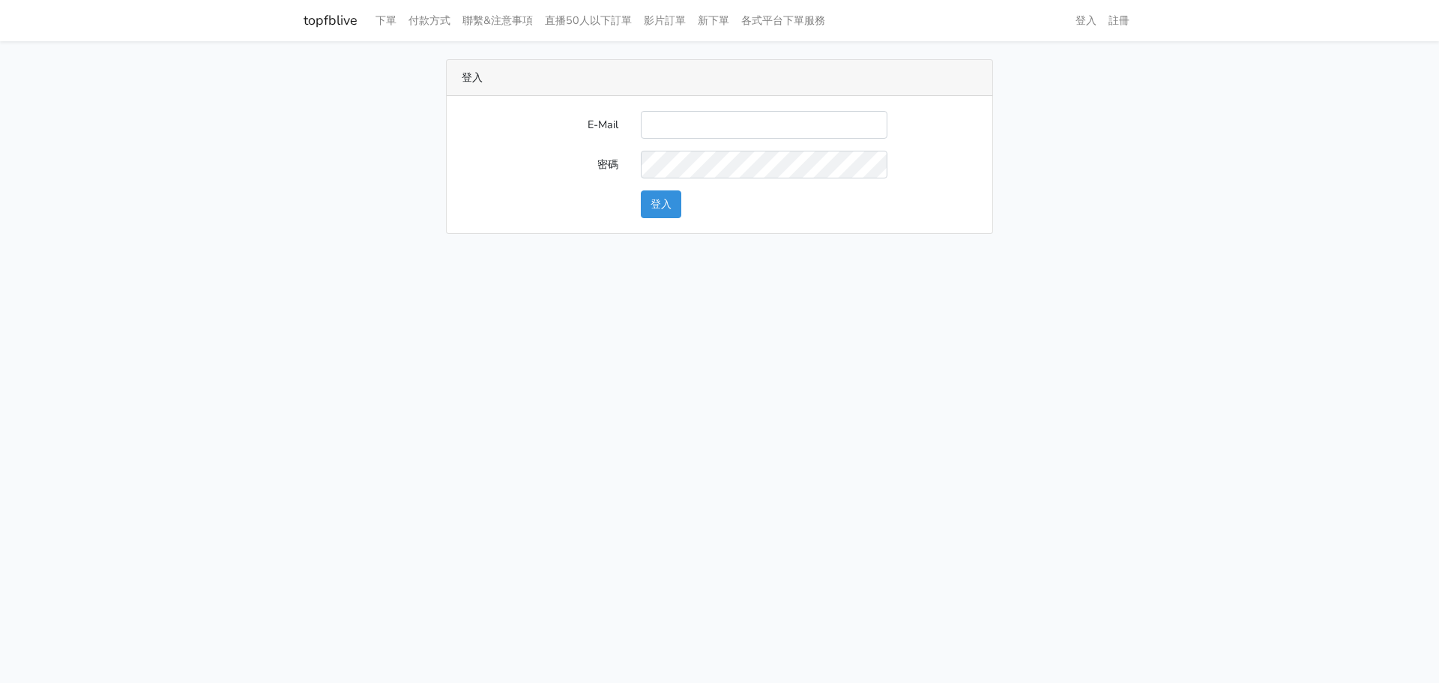
click at [663, 114] on input "E-Mail" at bounding box center [764, 125] width 247 height 28
type input "L123572232@gmail.com"
click at [669, 205] on button "登入" at bounding box center [661, 204] width 40 height 28
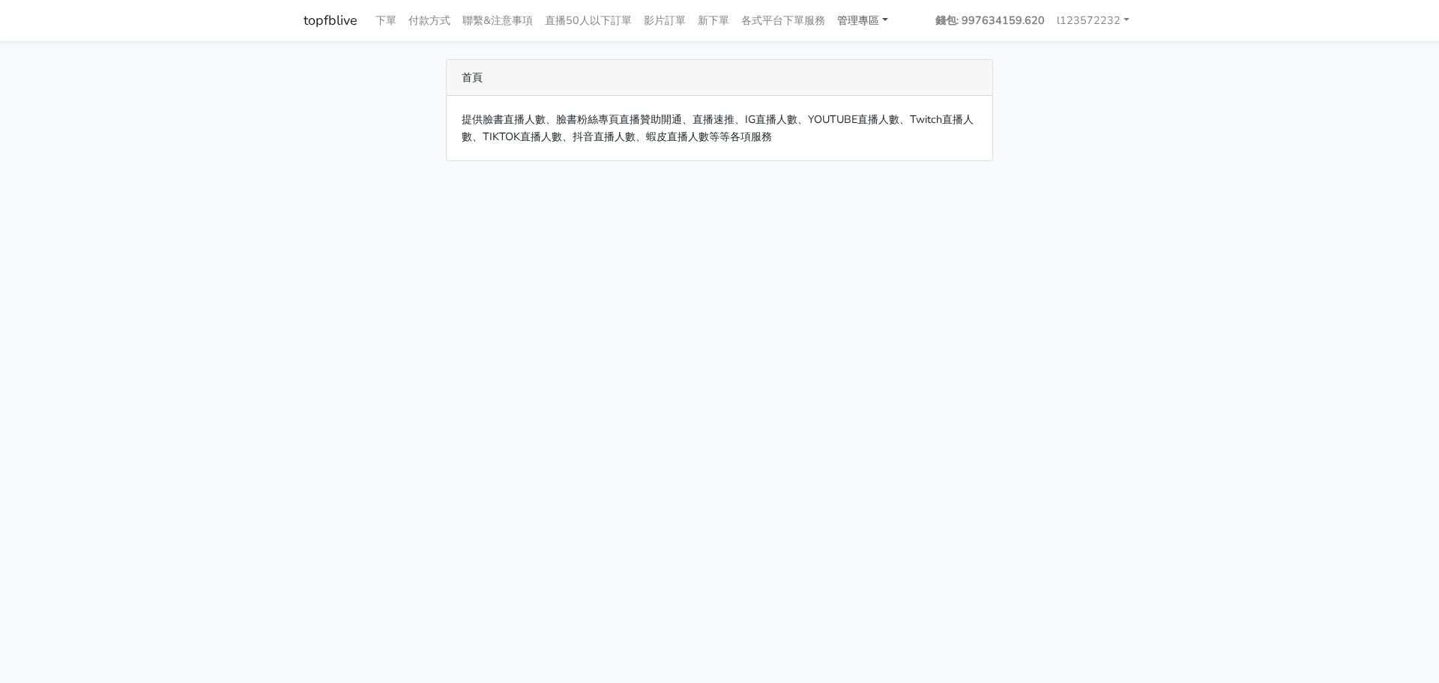
click at [881, 18] on link "管理專區" at bounding box center [862, 20] width 63 height 29
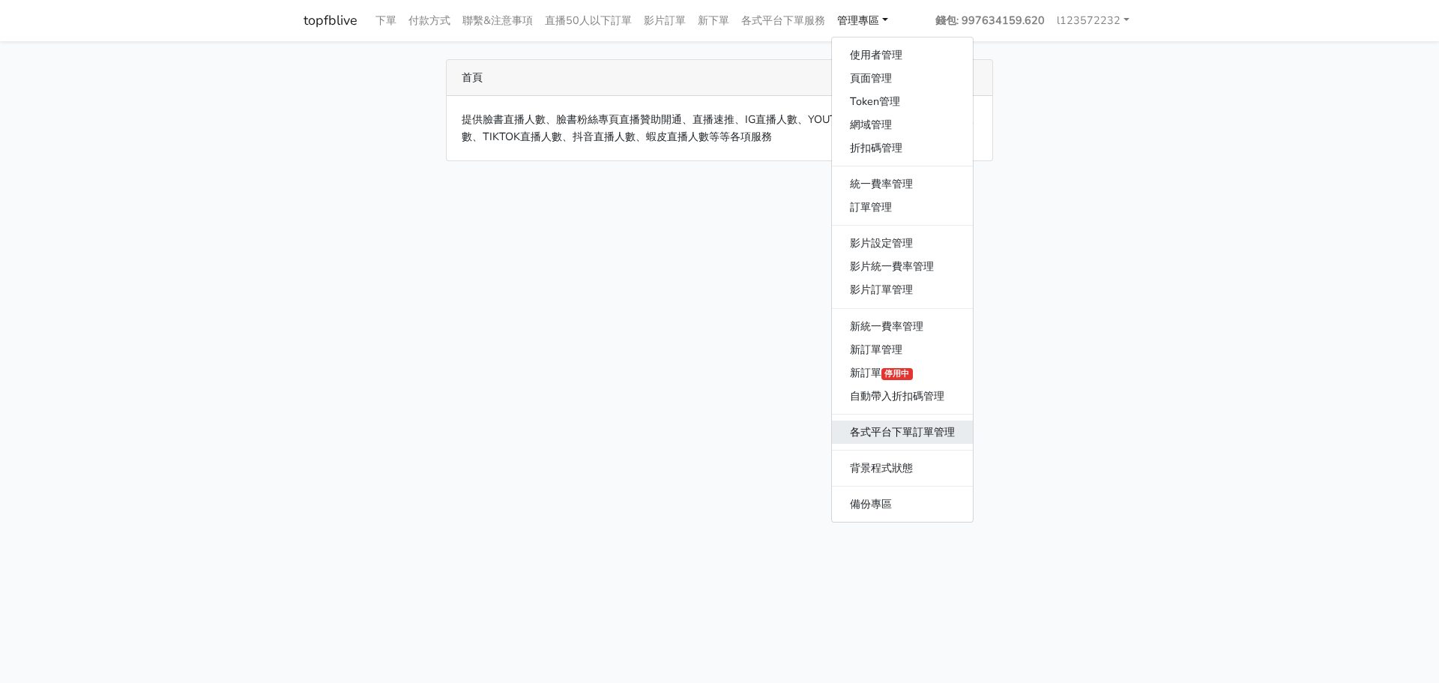
click at [879, 438] on link "各式平台下單訂單管理" at bounding box center [902, 432] width 141 height 23
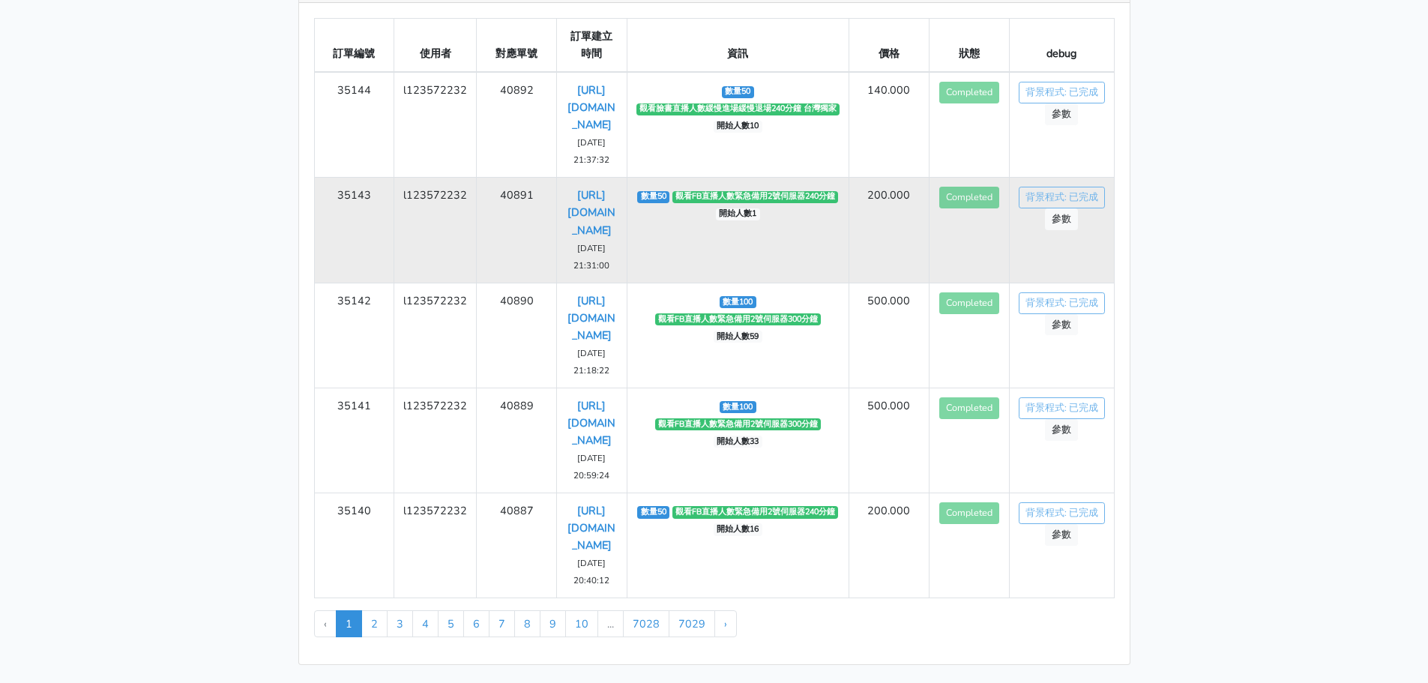
scroll to position [294, 0]
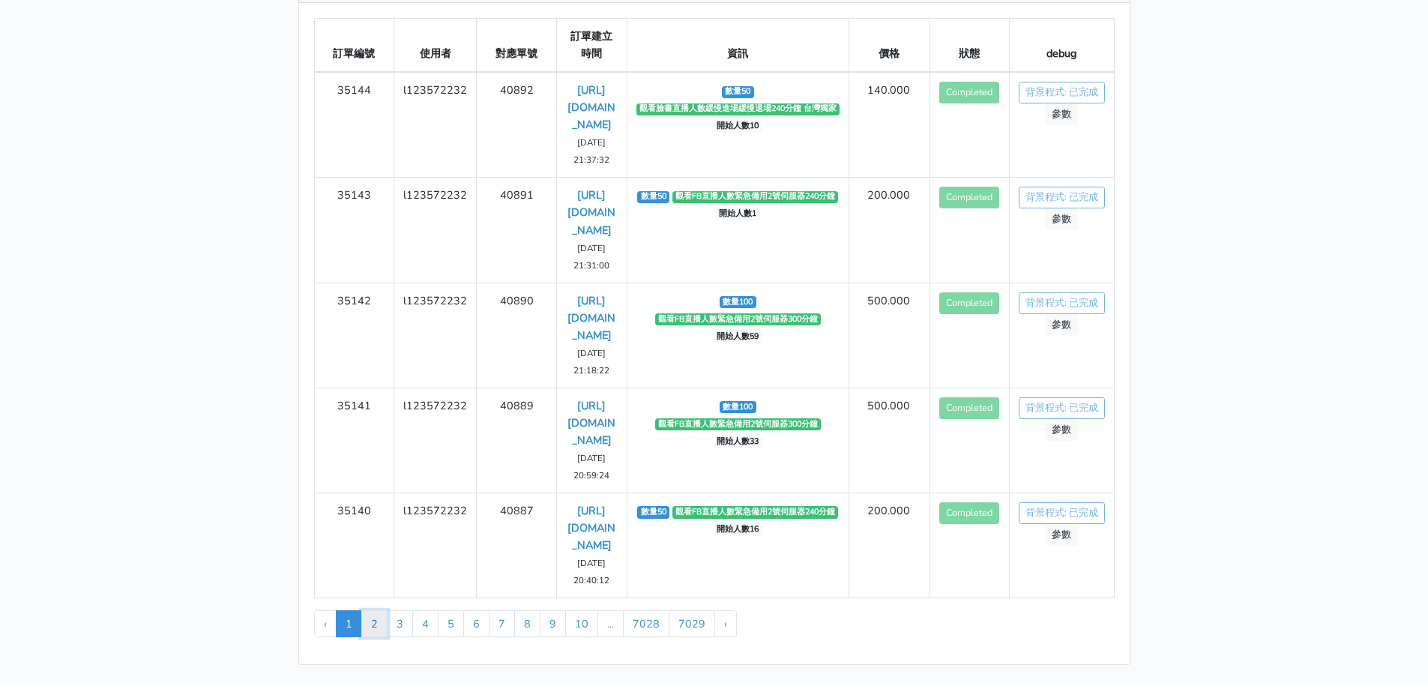
click at [378, 622] on link "2" at bounding box center [374, 623] width 26 height 27
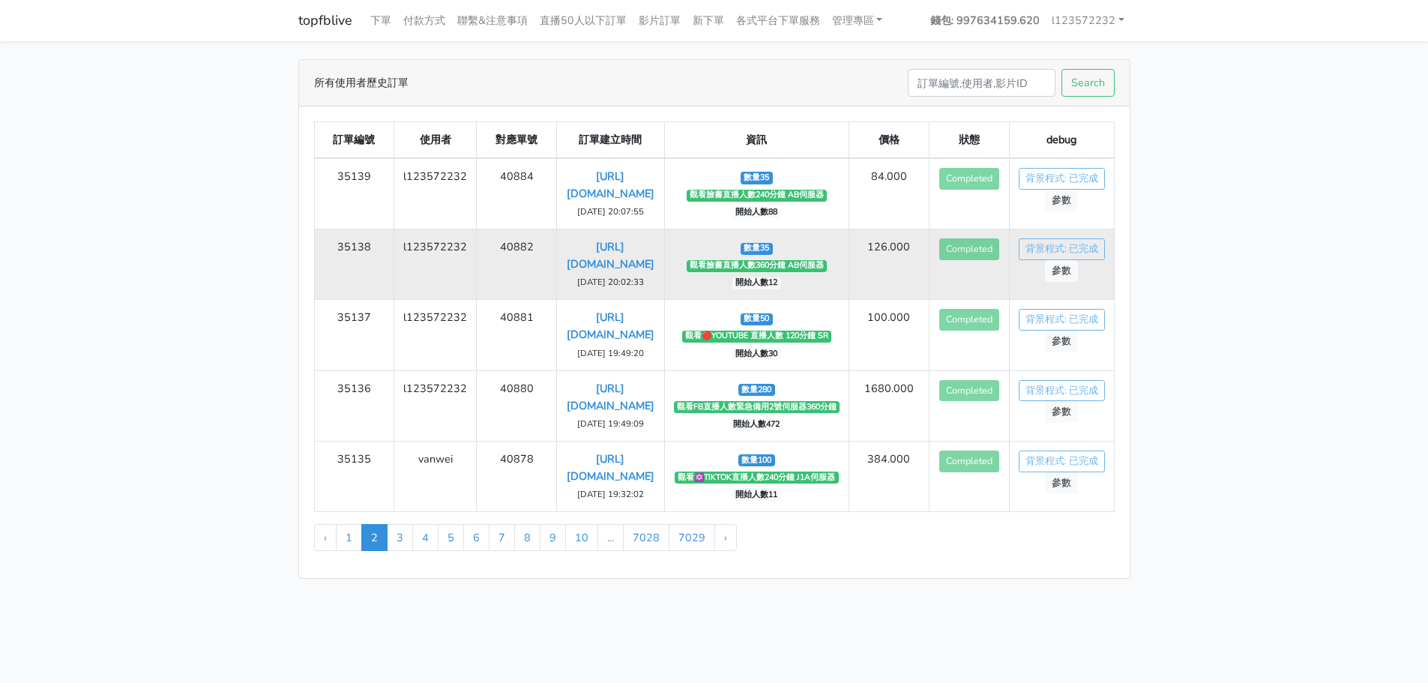
scroll to position [34, 0]
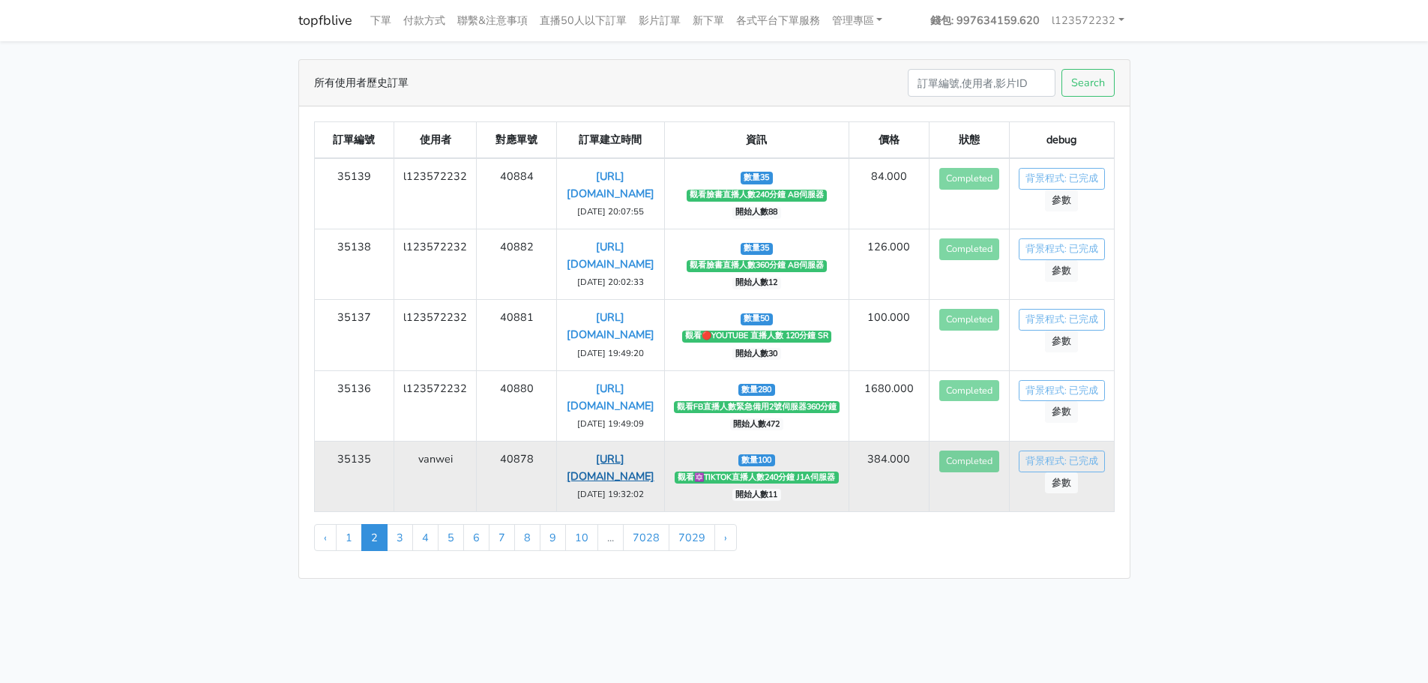
click at [606, 484] on link "https://vt.tiktok.com/ZSSGRURsp/" at bounding box center [611, 467] width 88 height 32
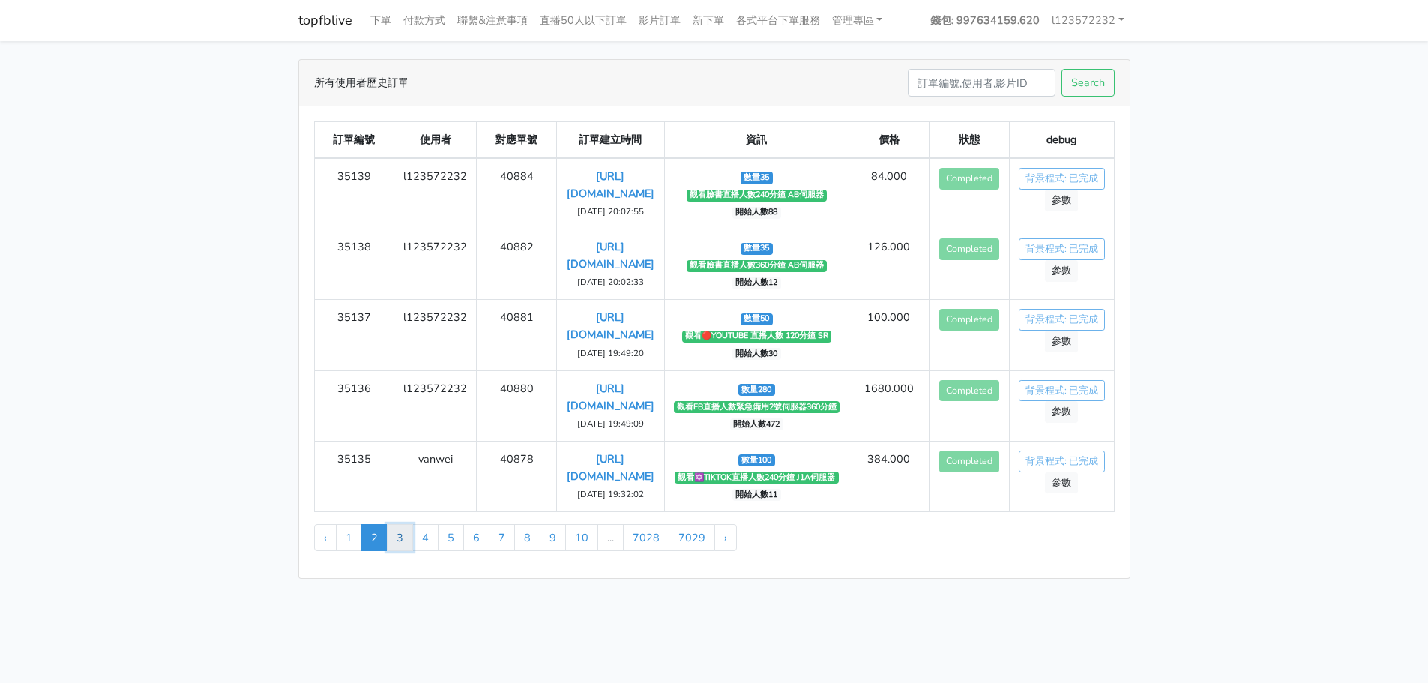
click at [406, 551] on link "3" at bounding box center [400, 537] width 26 height 27
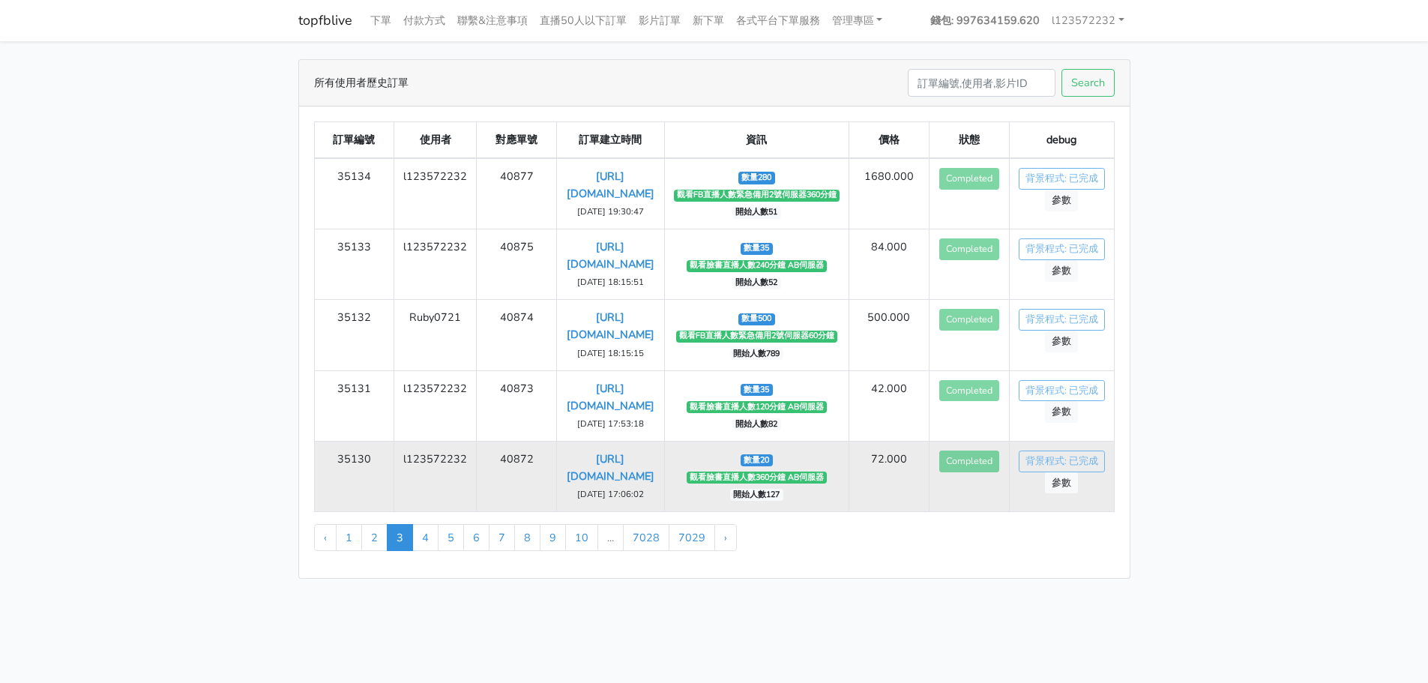
scroll to position [17, 0]
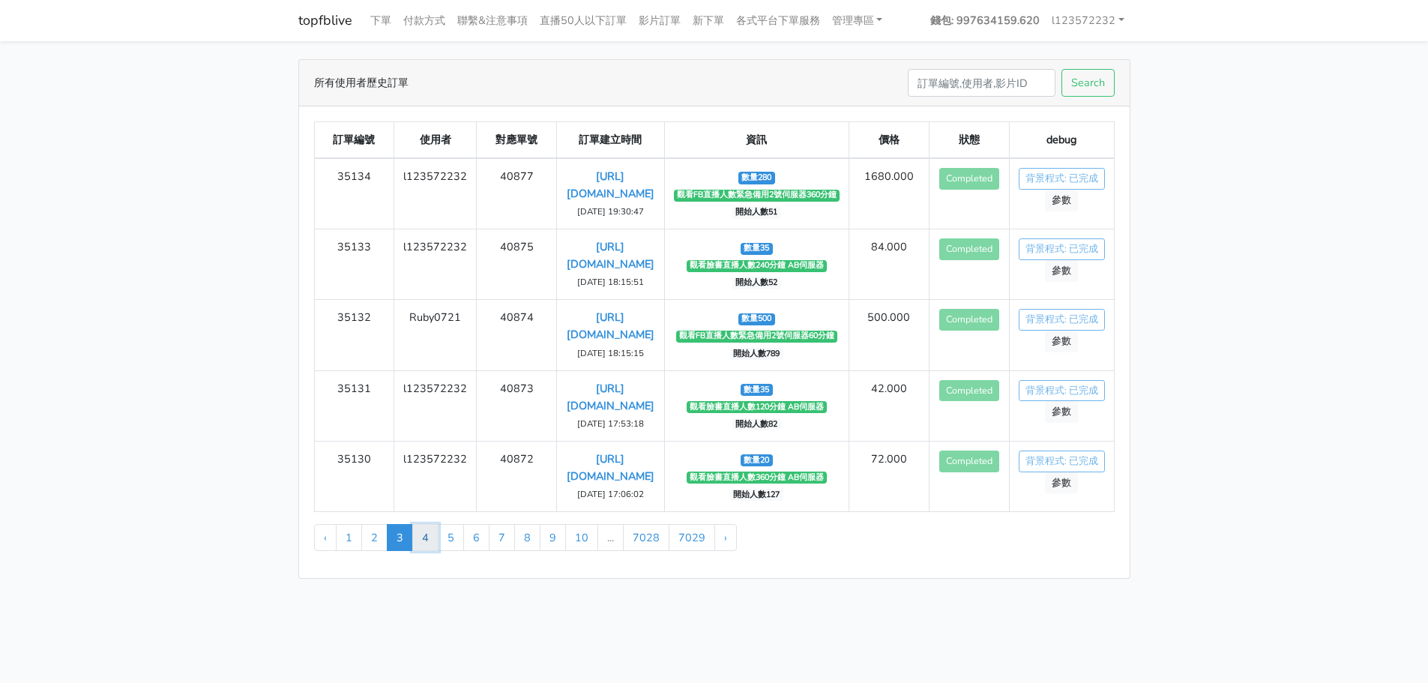
click at [420, 551] on link "4" at bounding box center [425, 537] width 26 height 27
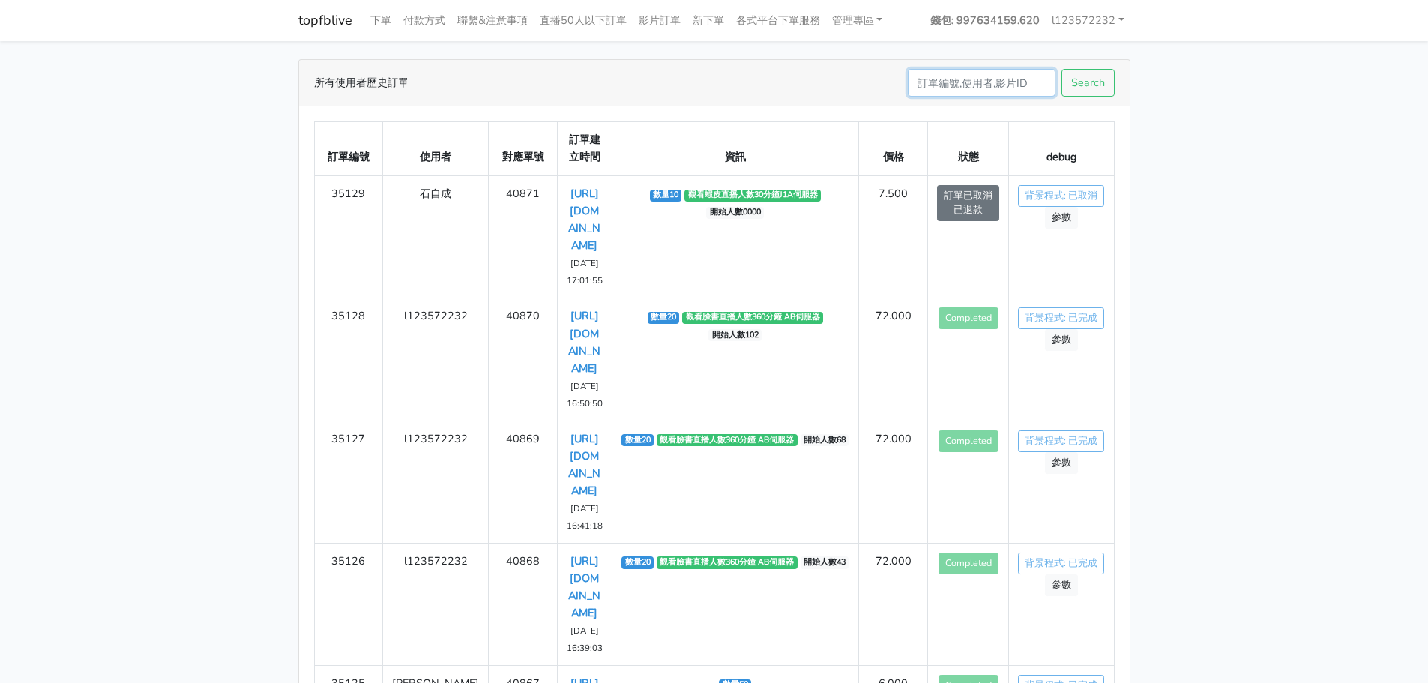
click at [1014, 88] on input "Search" at bounding box center [982, 83] width 148 height 28
type input "x"
type input "[PERSON_NAME]"
click at [1061, 69] on button "Search" at bounding box center [1087, 83] width 53 height 28
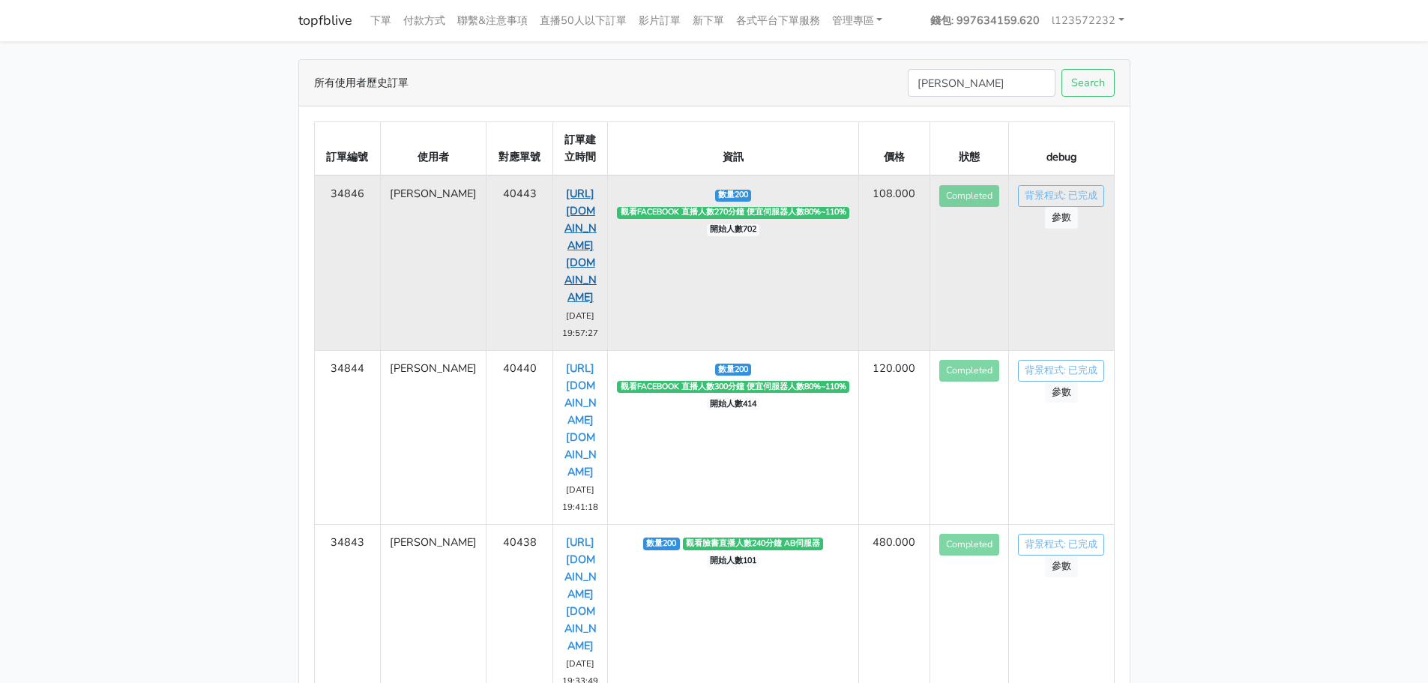
click at [564, 210] on link "[URL][DOMAIN_NAME][DOMAIN_NAME]" at bounding box center [580, 245] width 32 height 118
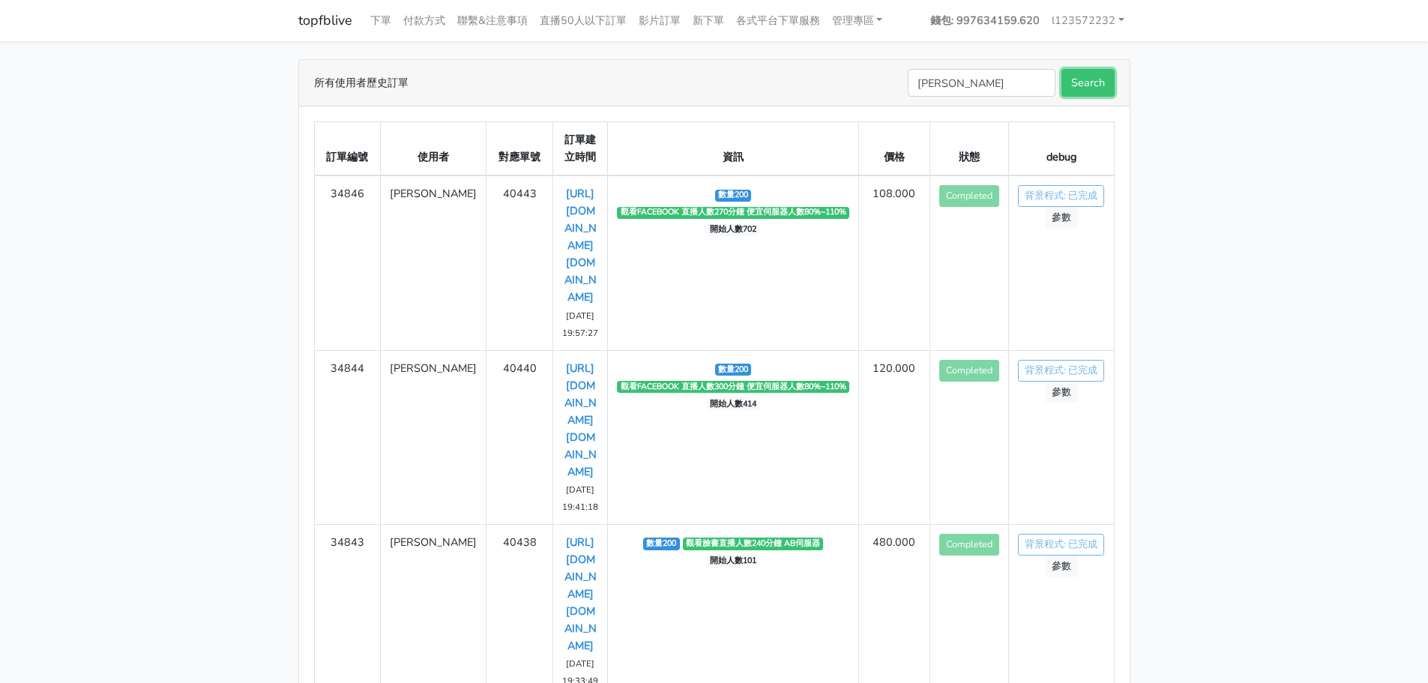
click at [1102, 79] on button "Search" at bounding box center [1087, 83] width 53 height 28
